Goal: Navigation & Orientation: Find specific page/section

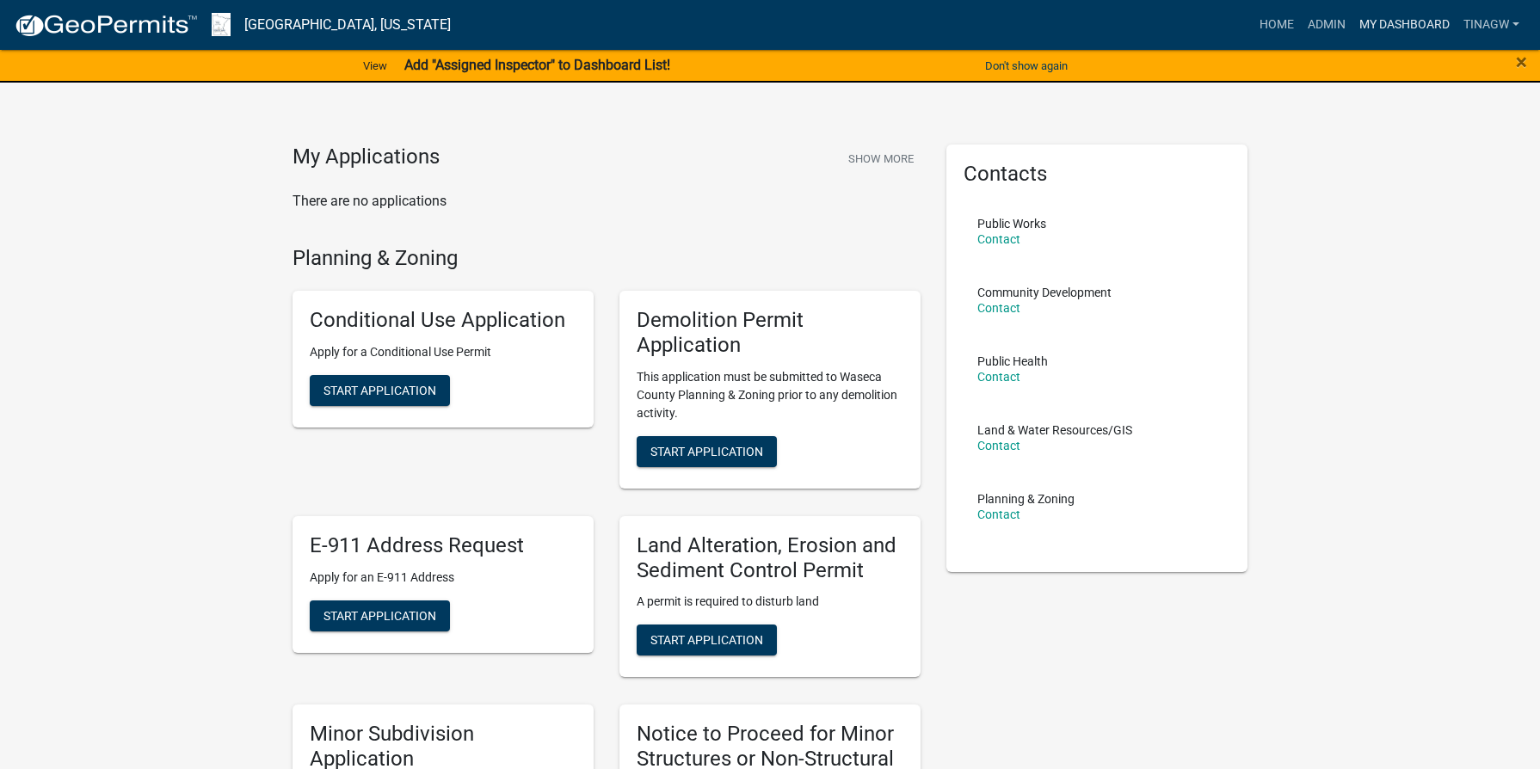
click at [1392, 16] on link "My Dashboard" at bounding box center [1404, 25] width 104 height 33
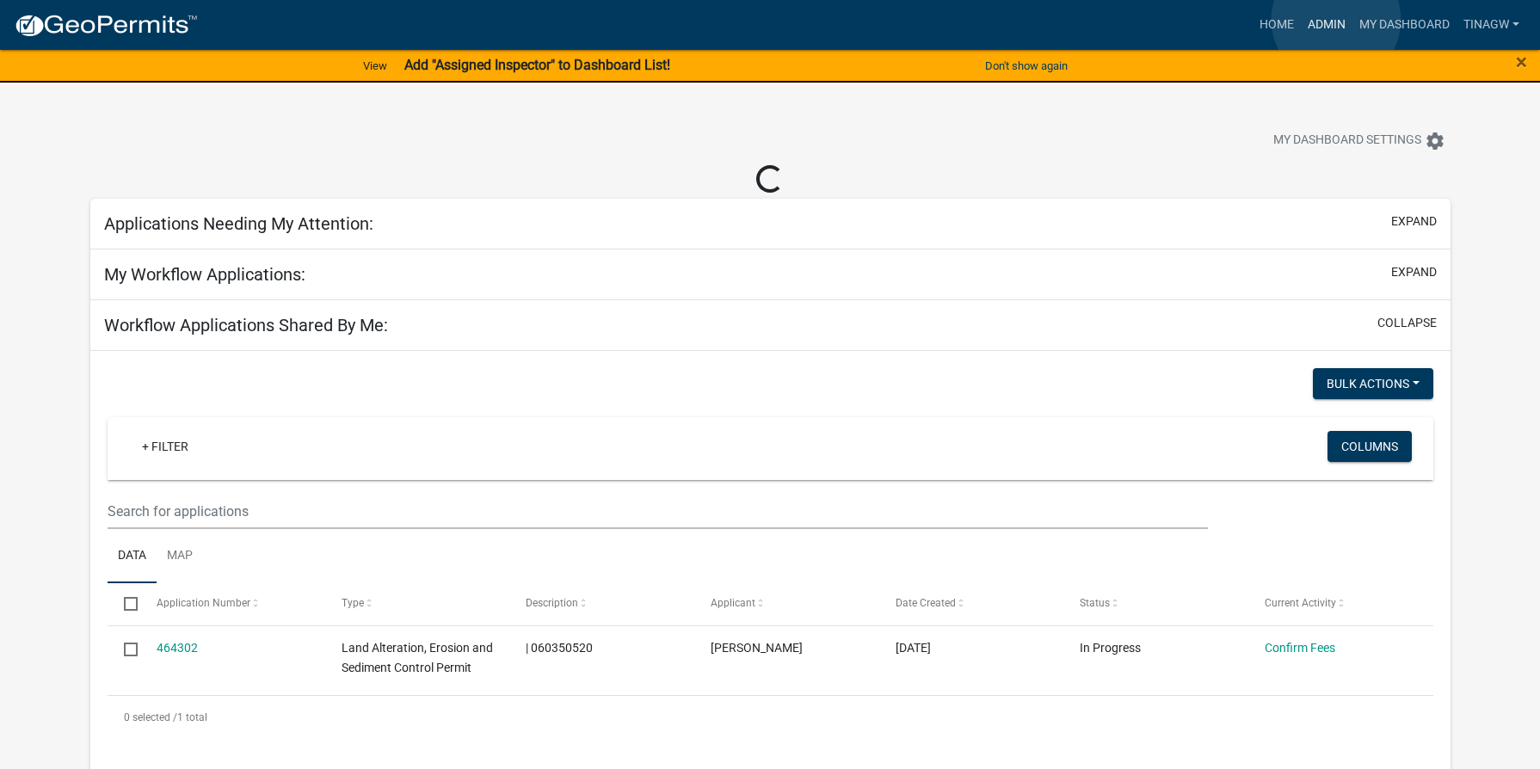
click at [1336, 20] on link "Admin" at bounding box center [1327, 25] width 52 height 33
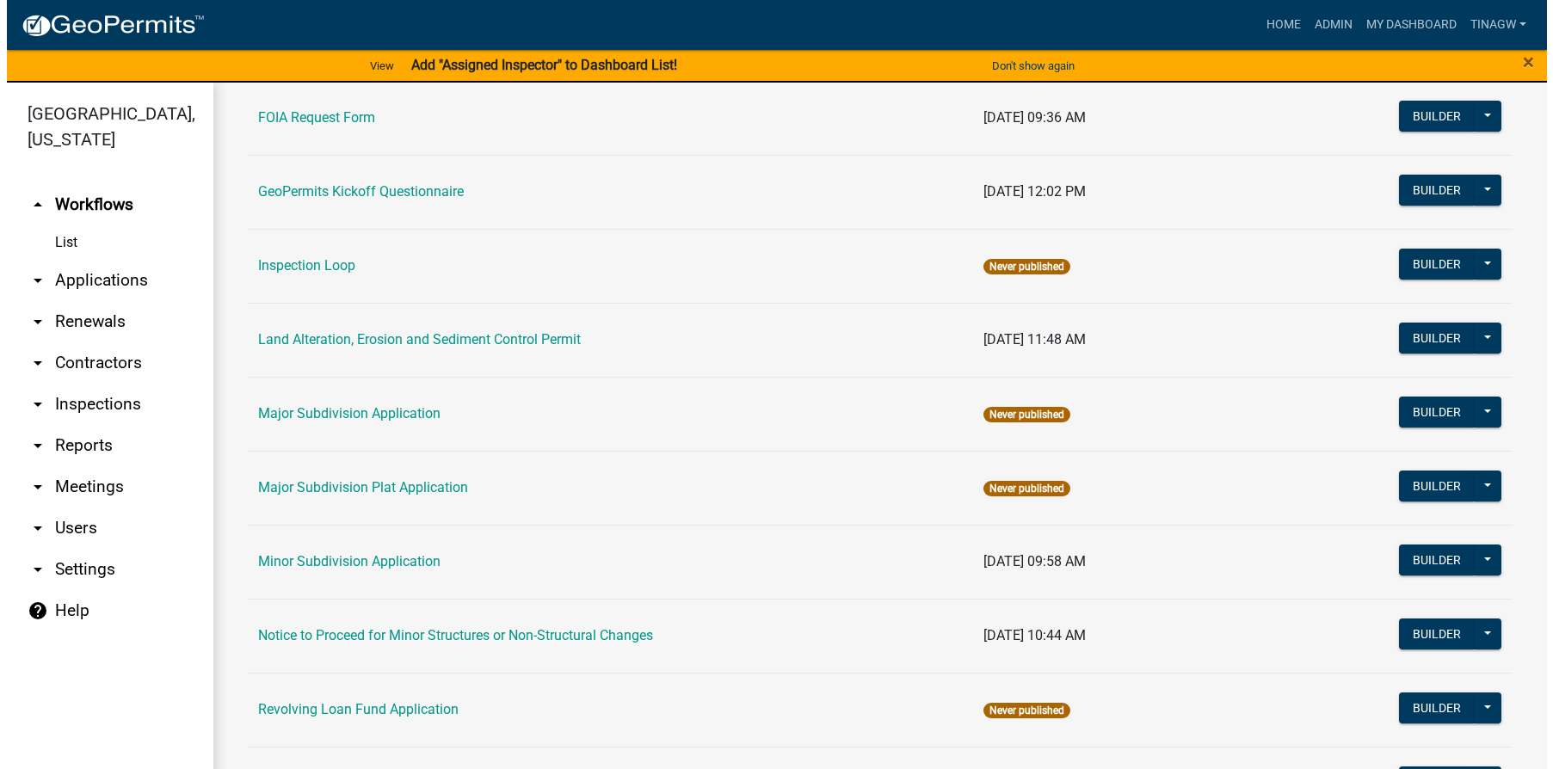
scroll to position [860, 0]
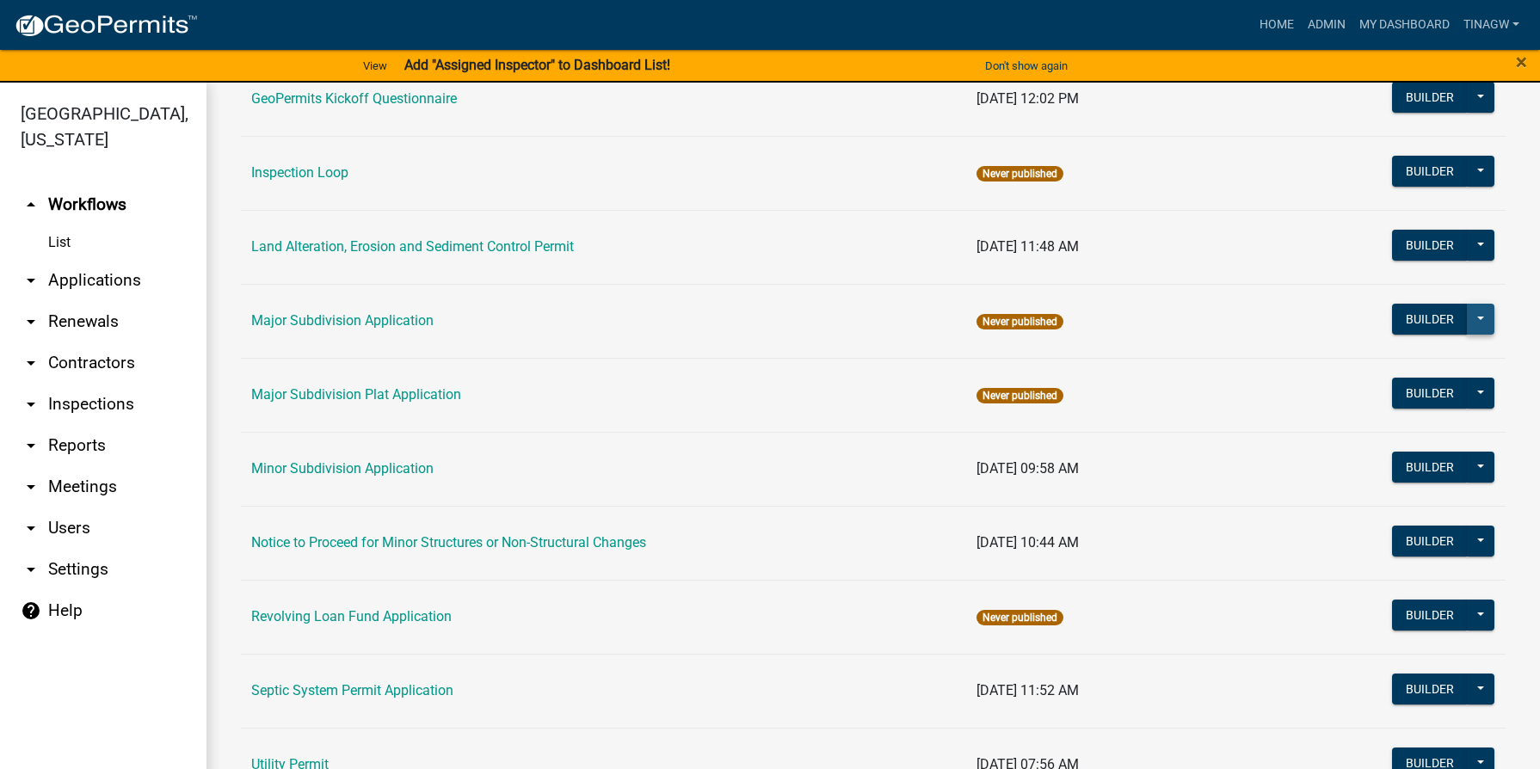
click at [1467, 318] on button at bounding box center [1481, 319] width 28 height 31
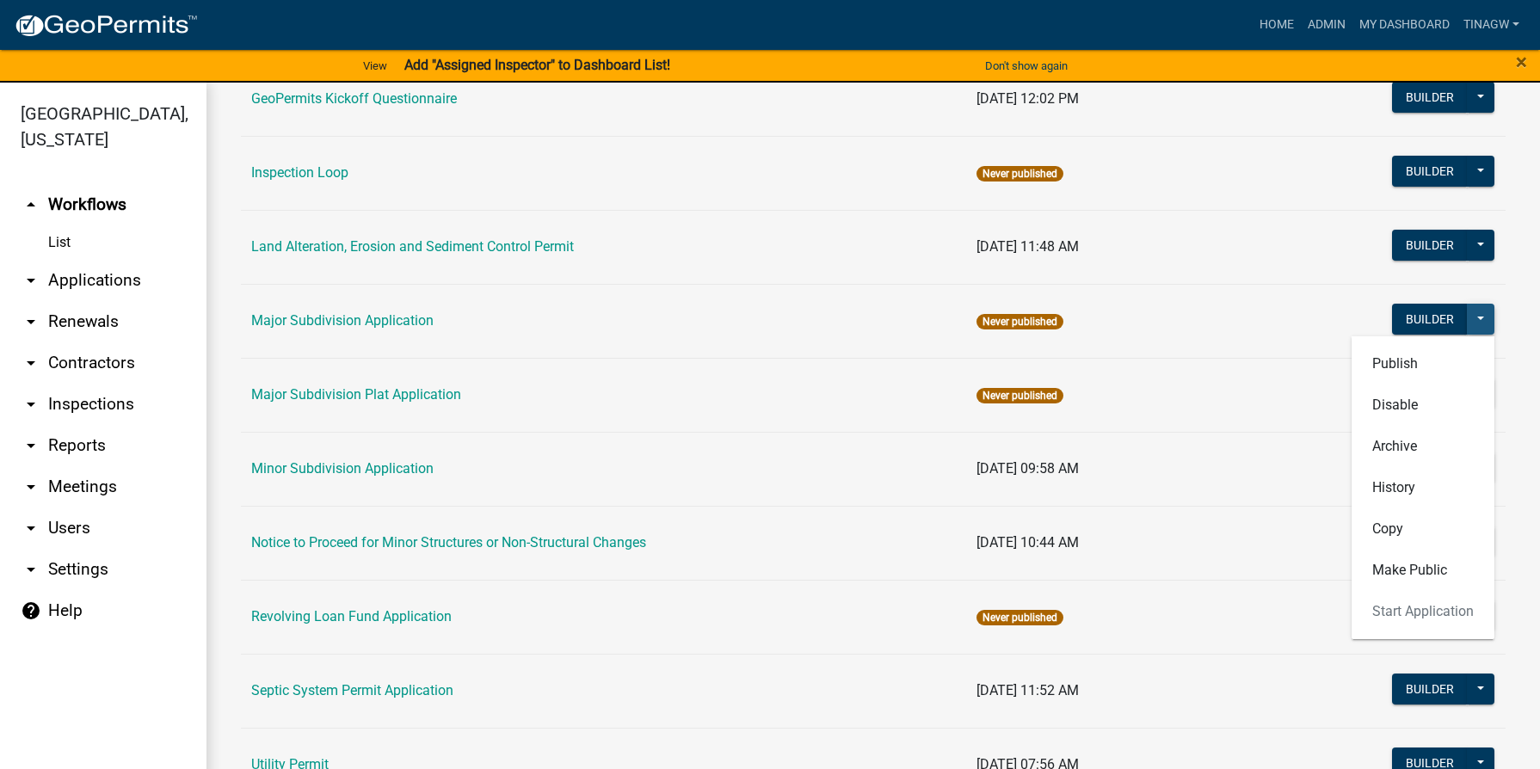
click at [1467, 318] on button at bounding box center [1481, 319] width 28 height 31
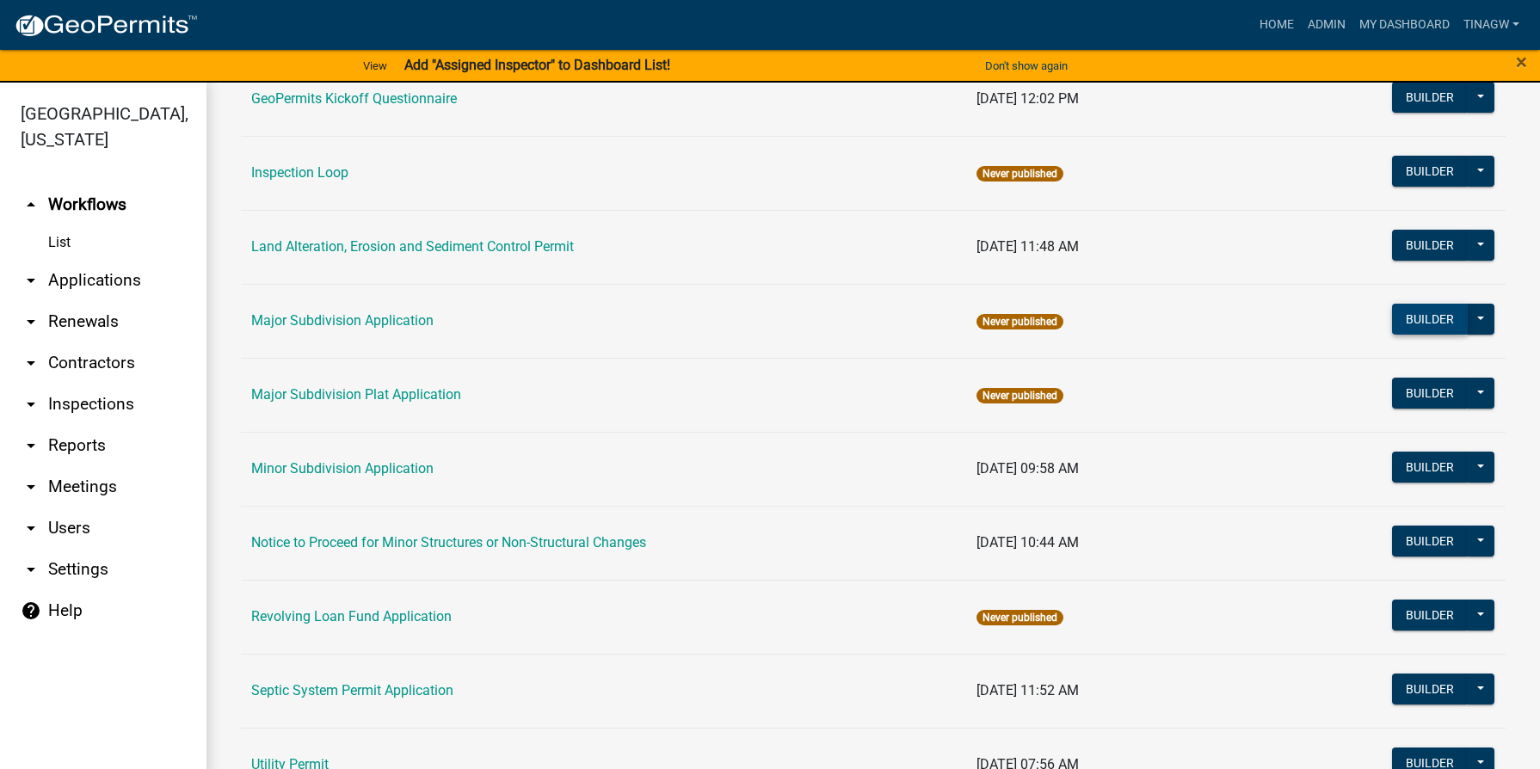
click at [1408, 312] on button "Builder" at bounding box center [1430, 319] width 76 height 31
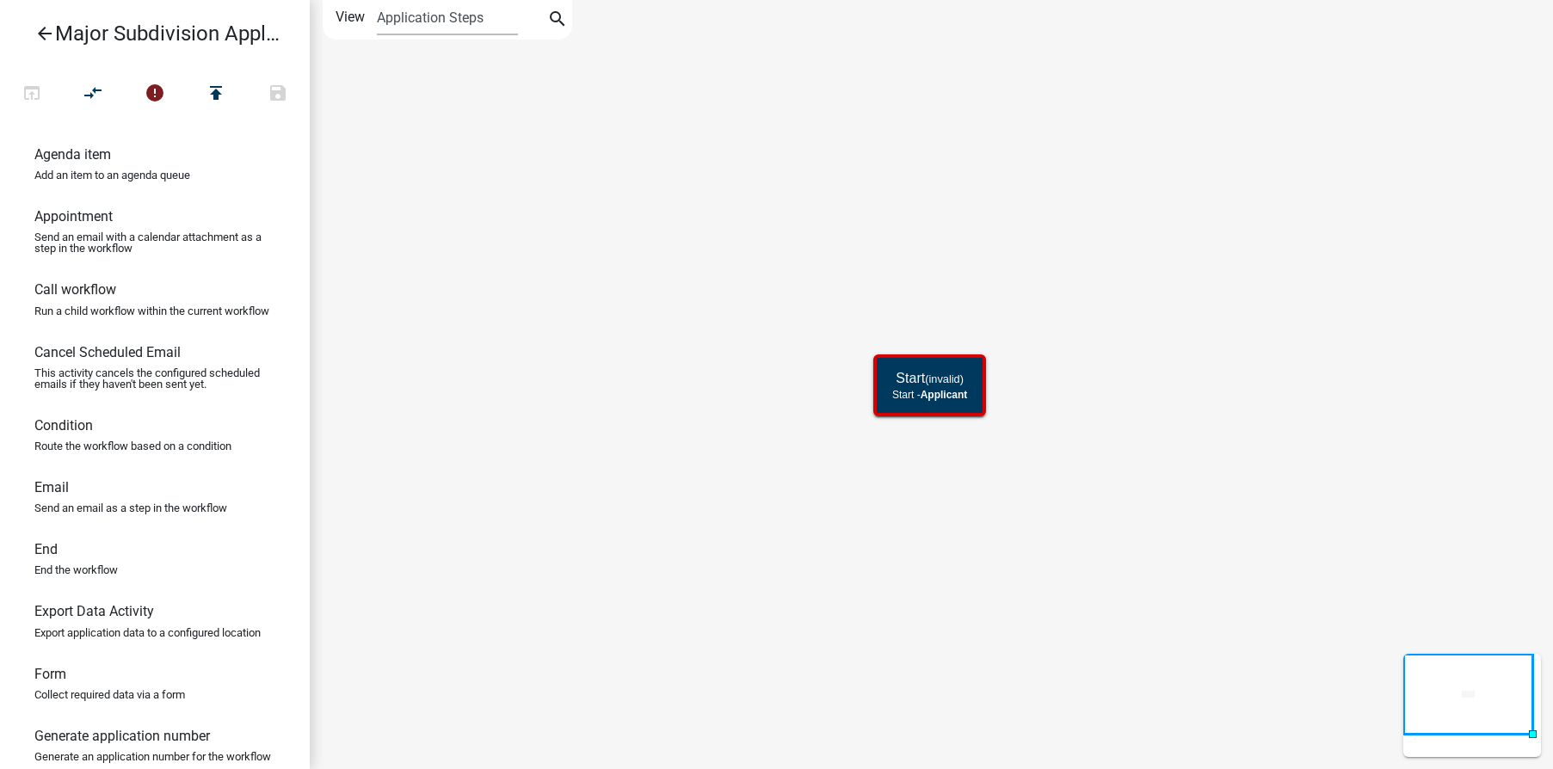
click at [39, 28] on icon "arrow_back" at bounding box center [44, 35] width 21 height 24
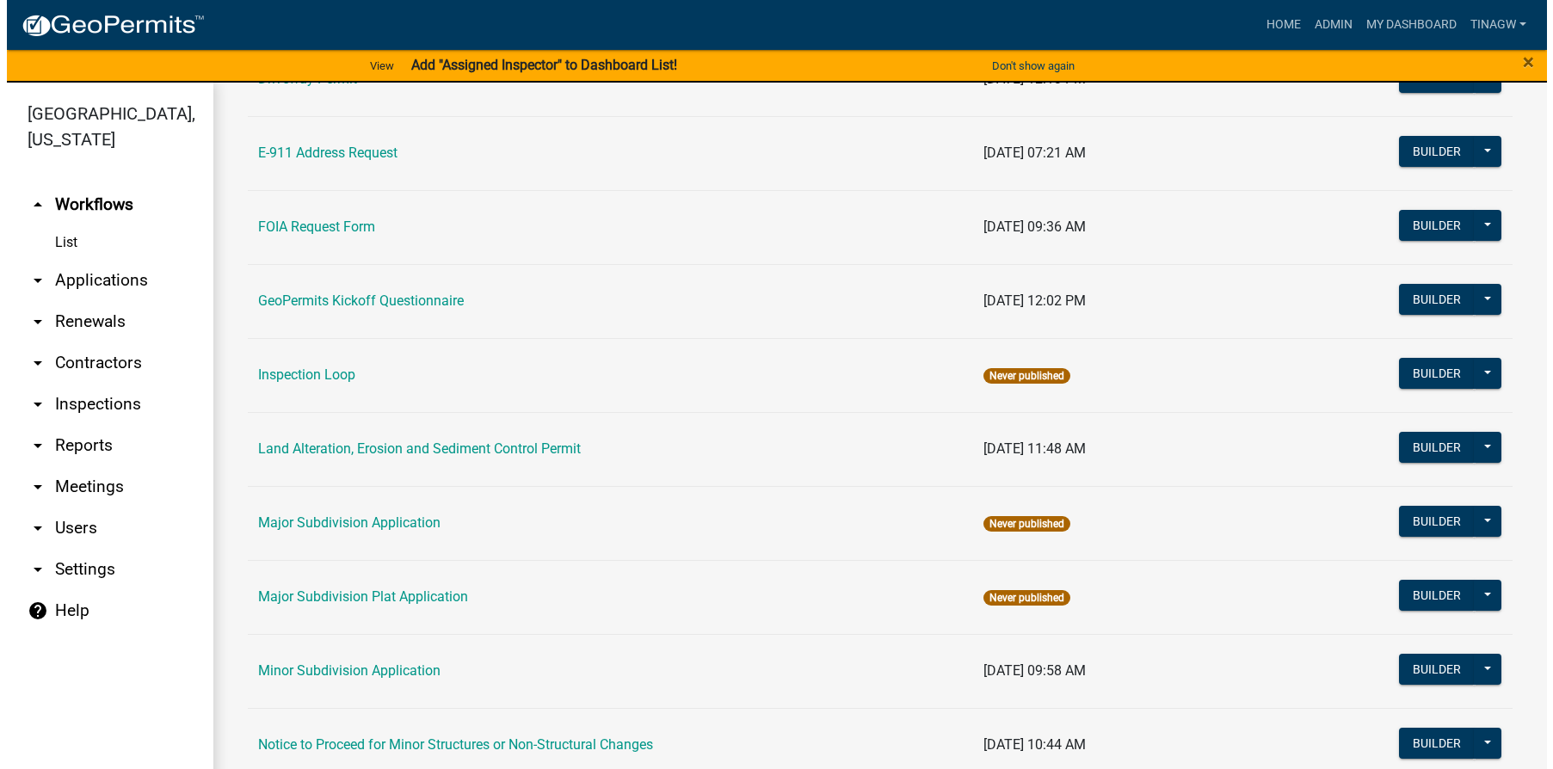
scroll to position [688, 0]
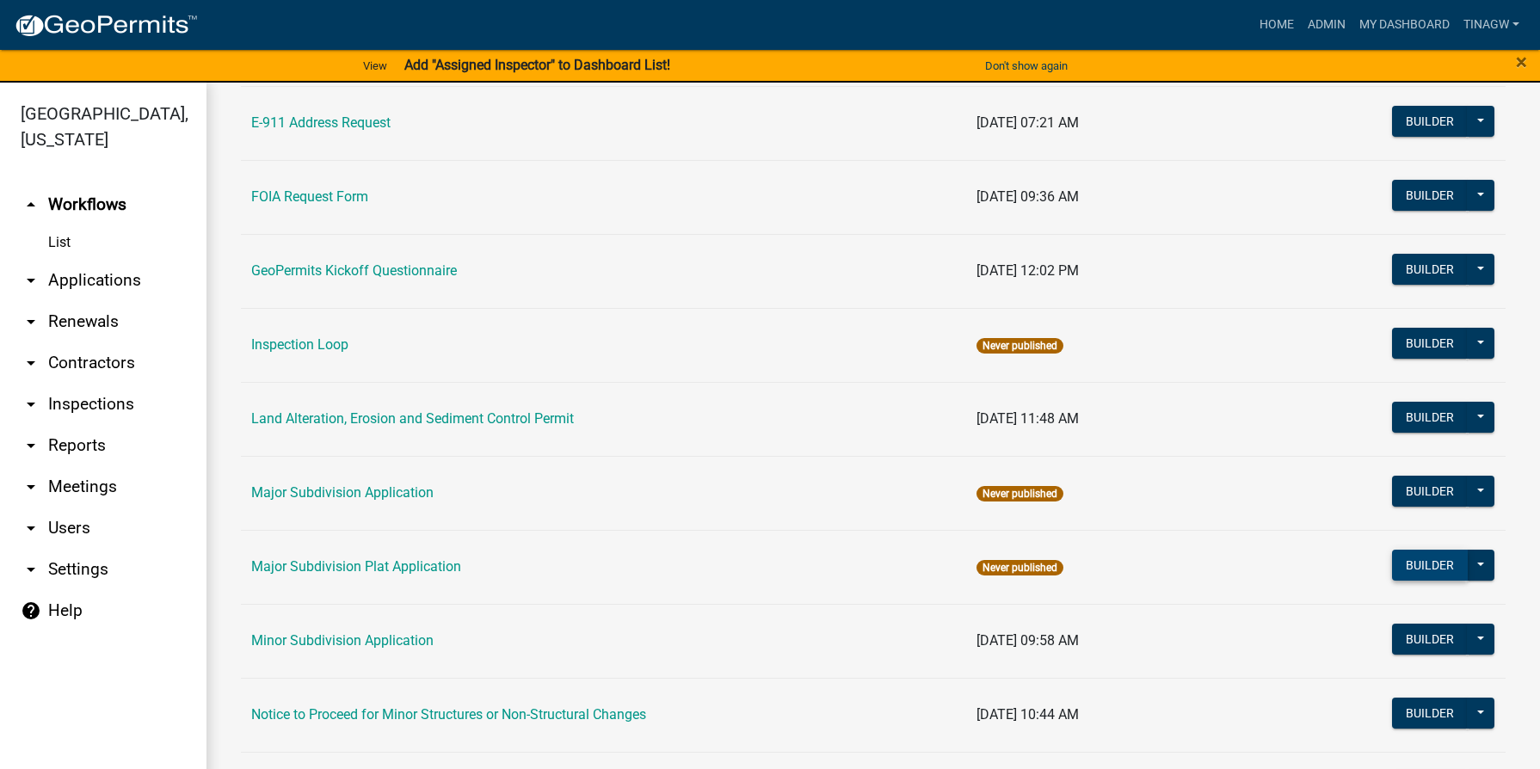
click at [1415, 563] on button "Builder" at bounding box center [1430, 565] width 76 height 31
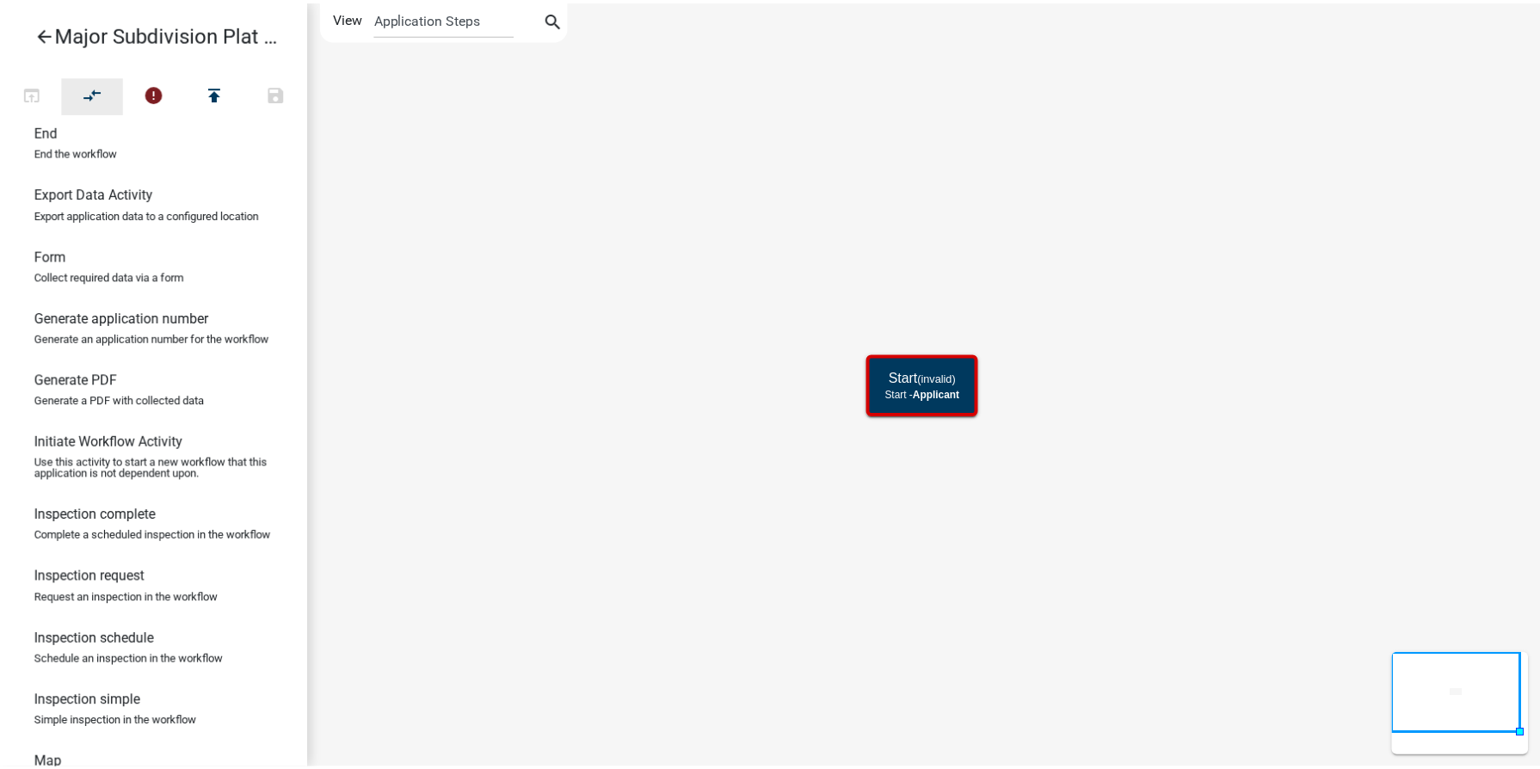
scroll to position [430, 0]
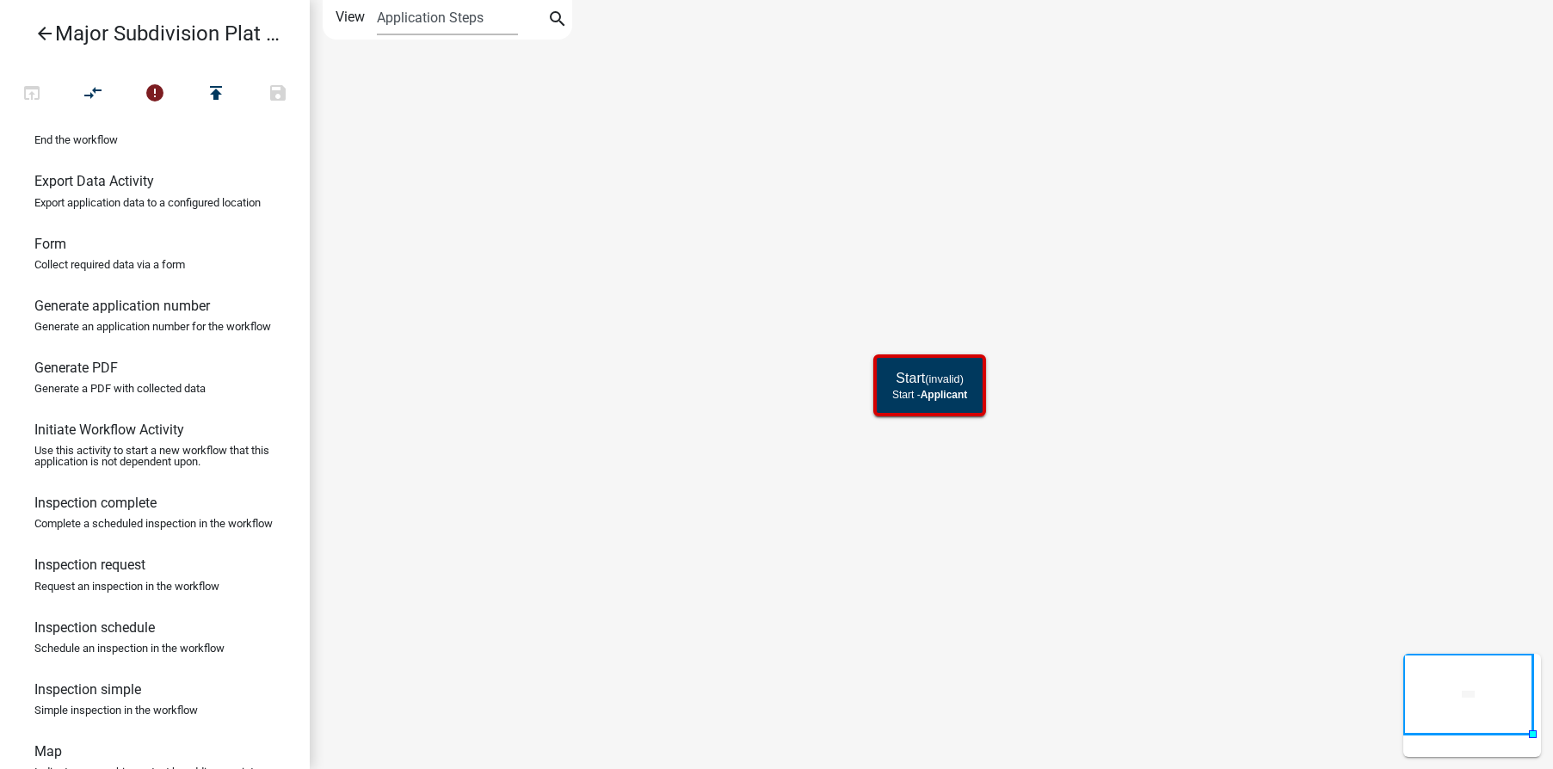
click at [34, 38] on icon "arrow_back" at bounding box center [44, 35] width 21 height 24
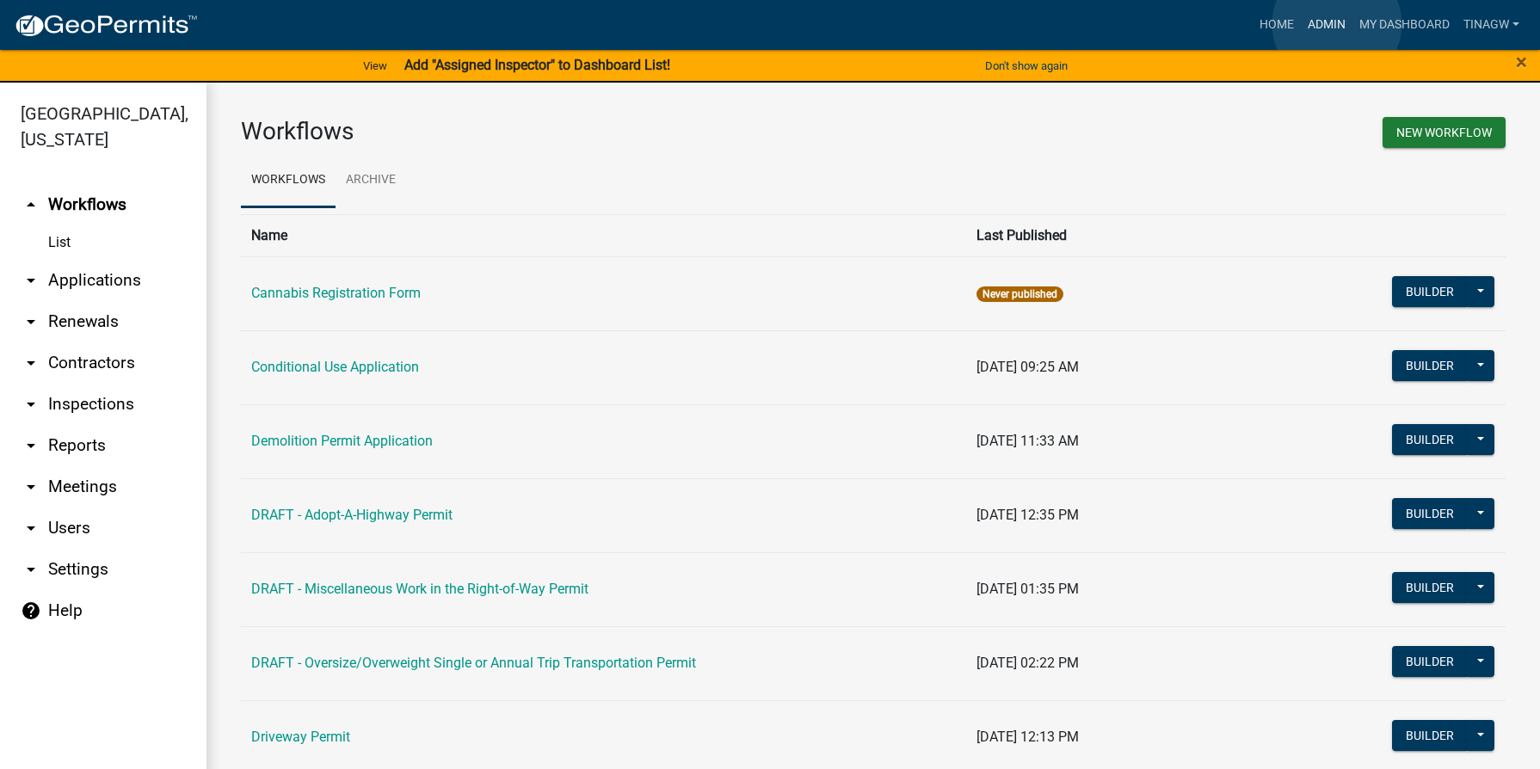
click at [1337, 24] on link "Admin" at bounding box center [1327, 25] width 52 height 33
click at [83, 280] on link "arrow_drop_down Applications" at bounding box center [103, 280] width 206 height 41
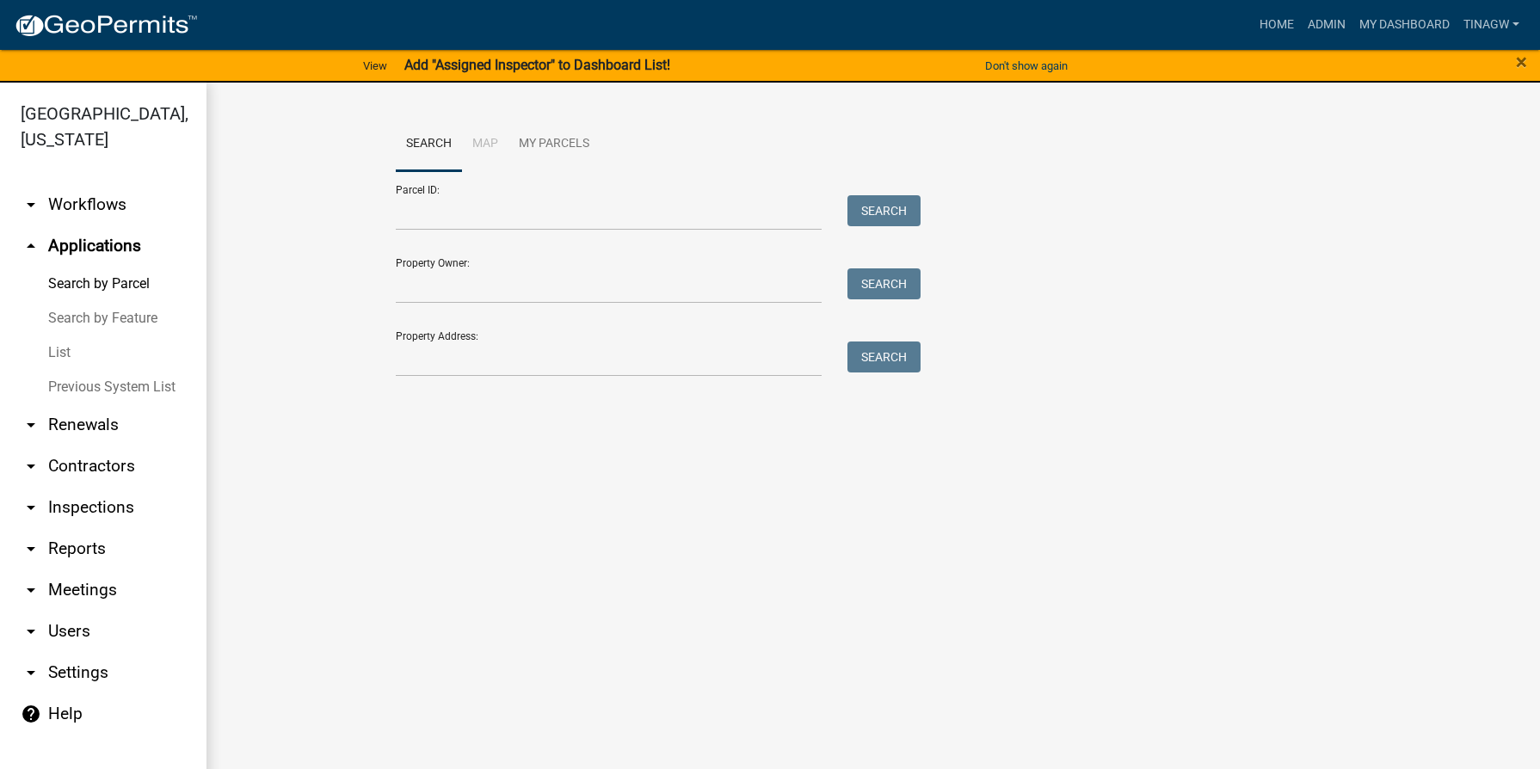
click at [60, 345] on link "List" at bounding box center [103, 353] width 206 height 34
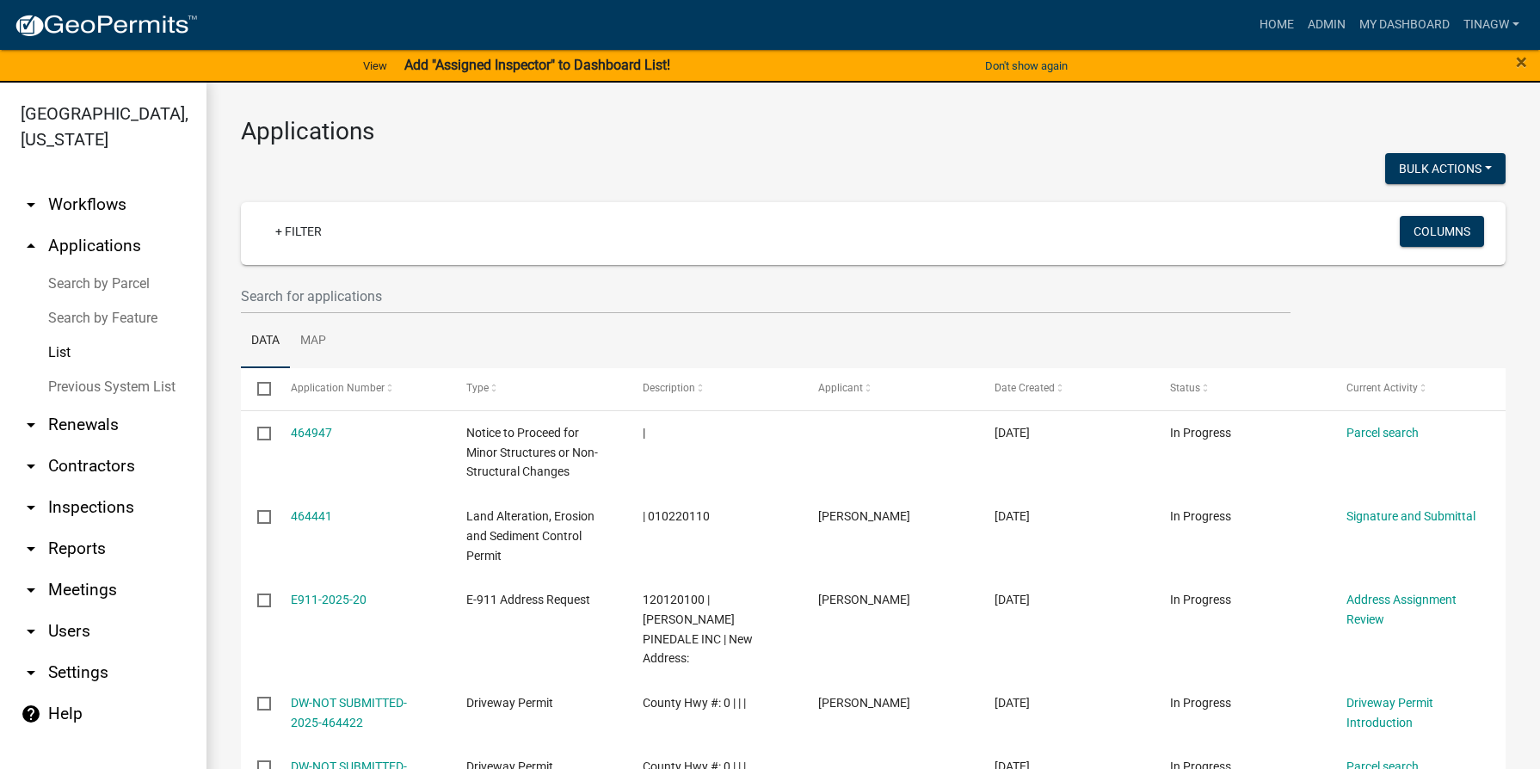
click at [87, 205] on link "arrow_drop_down Workflows" at bounding box center [103, 204] width 206 height 41
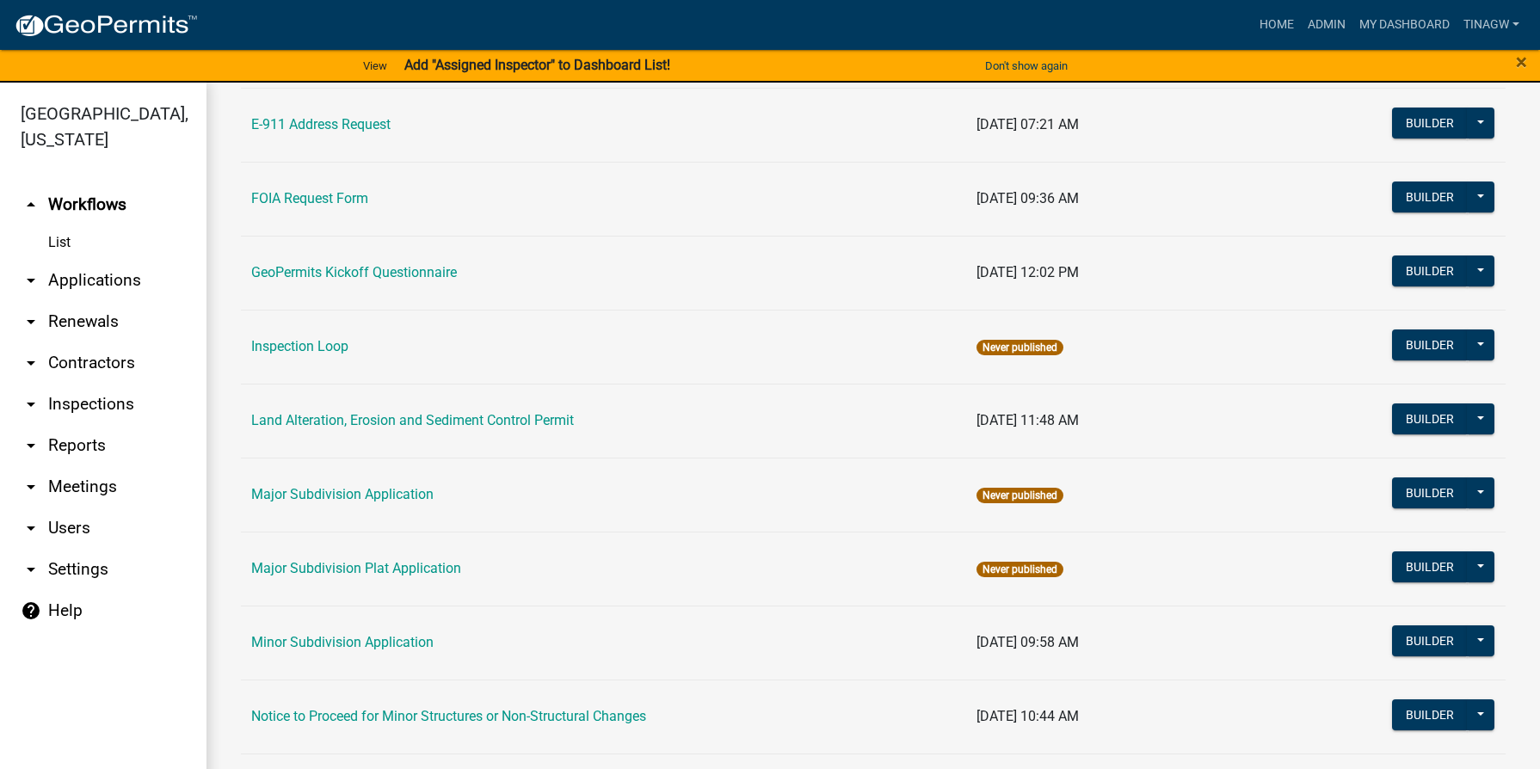
scroll to position [688, 0]
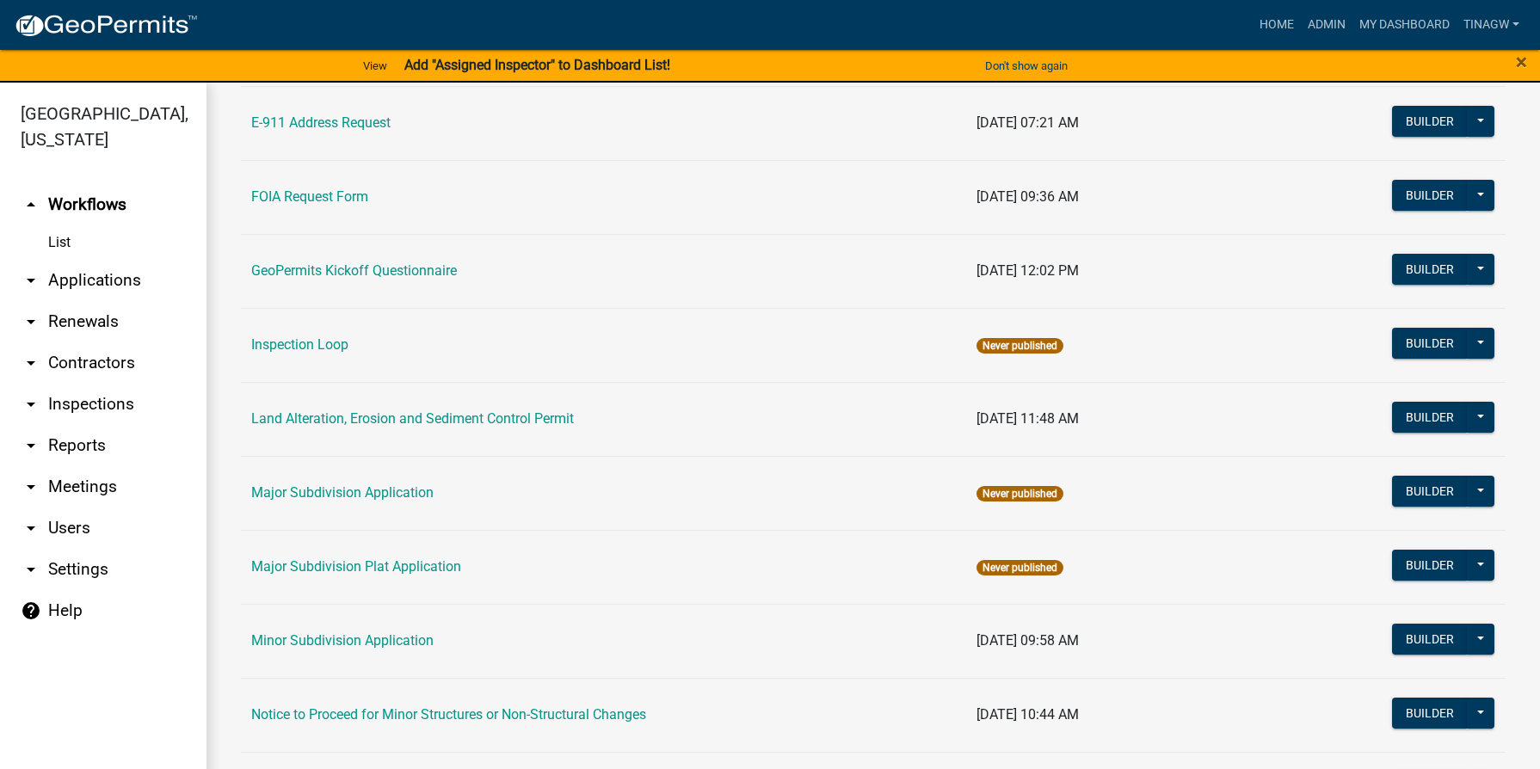
click at [31, 279] on icon "arrow_drop_down" at bounding box center [31, 280] width 21 height 21
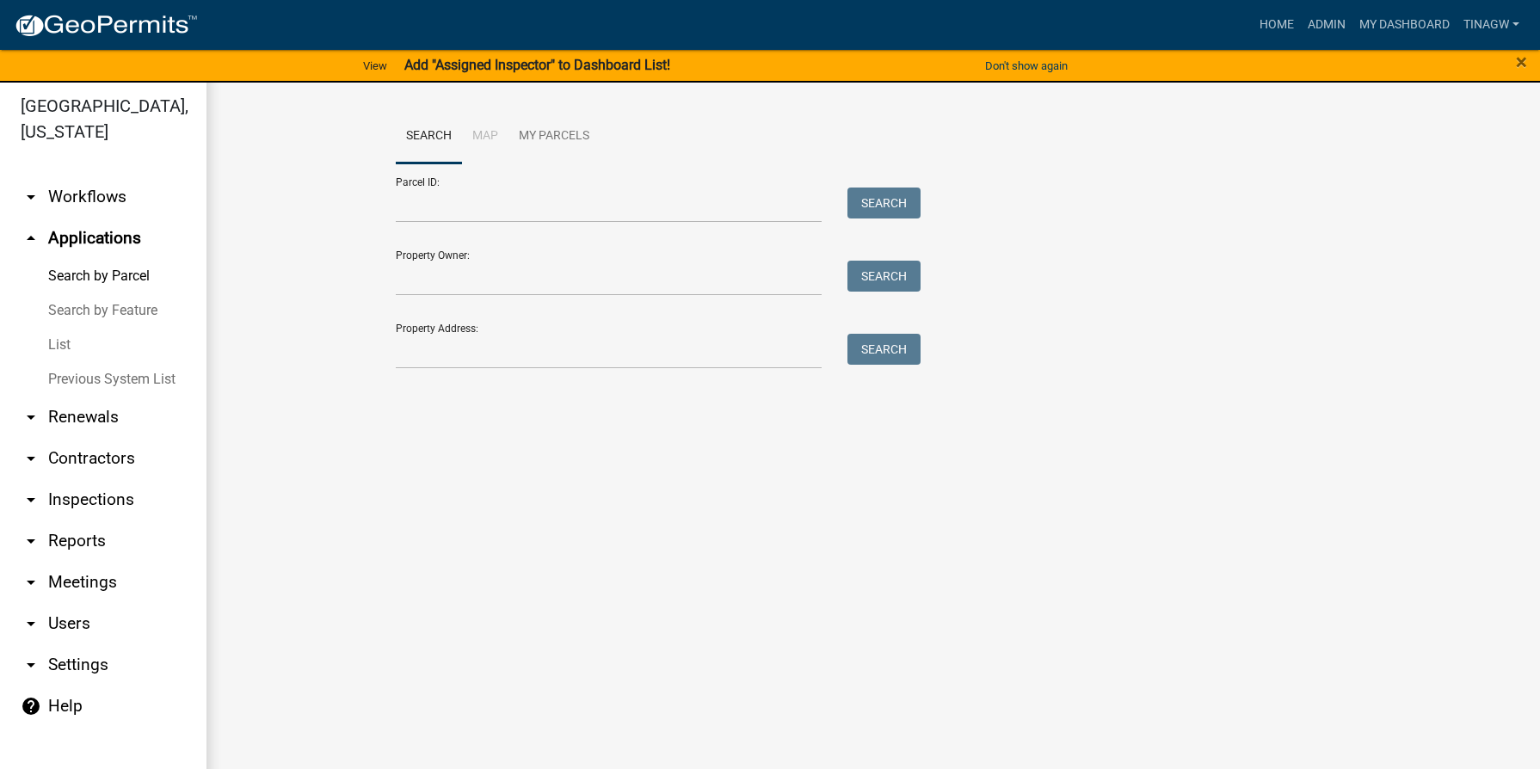
scroll to position [21, 0]
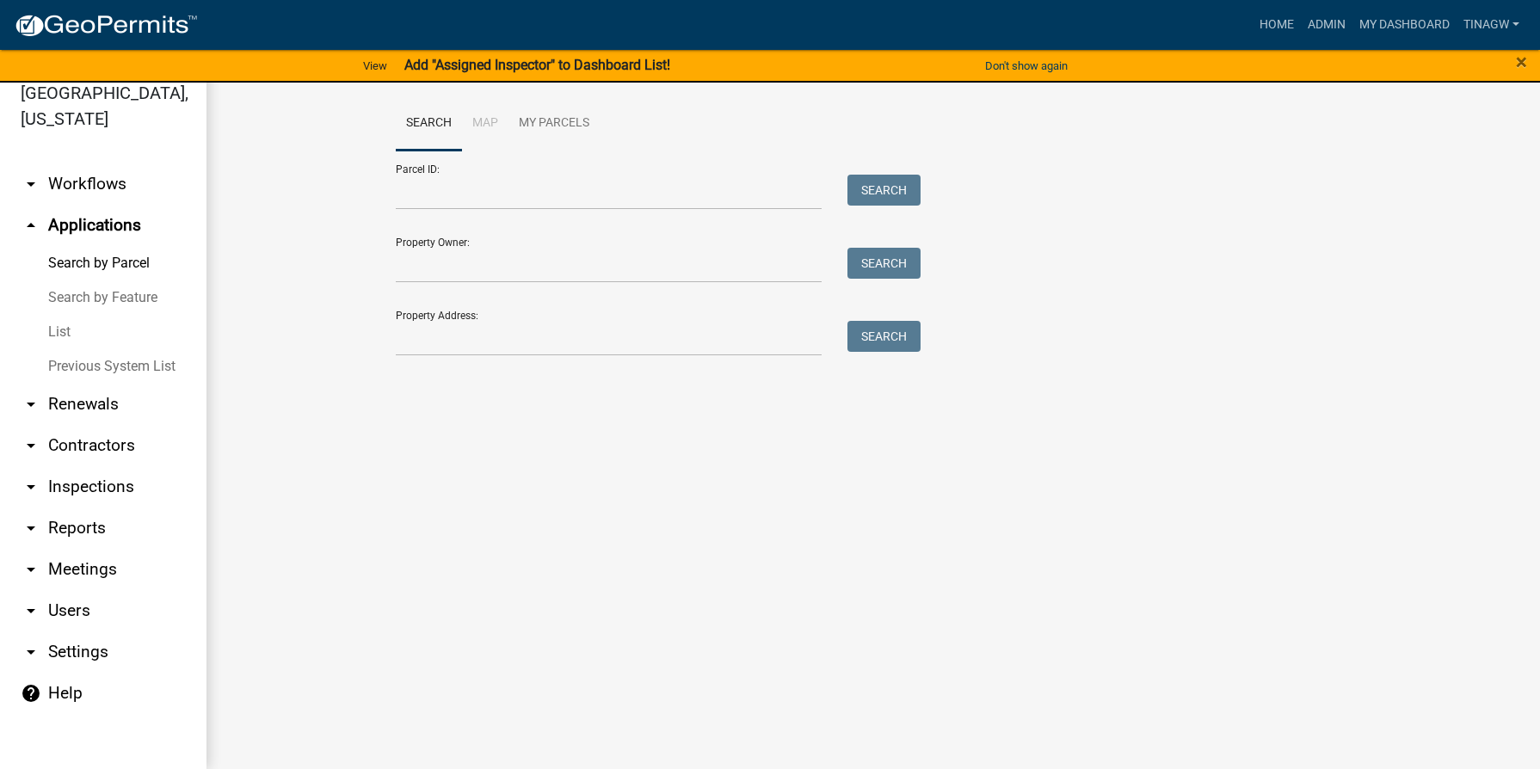
click at [65, 332] on link "List" at bounding box center [103, 332] width 206 height 34
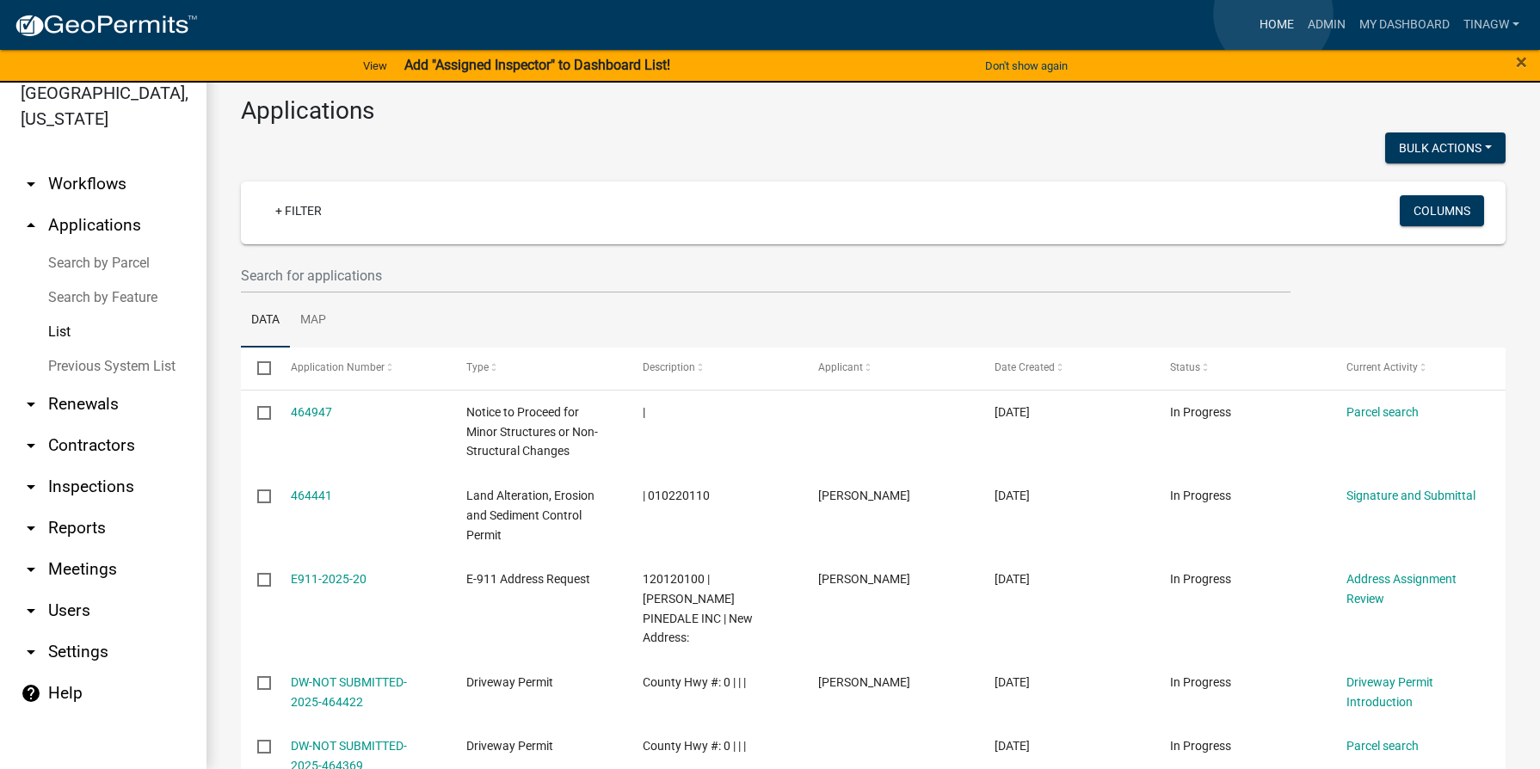
click at [1273, 14] on link "Home" at bounding box center [1277, 25] width 48 height 33
